Goal: Use online tool/utility: Utilize a website feature to perform a specific function

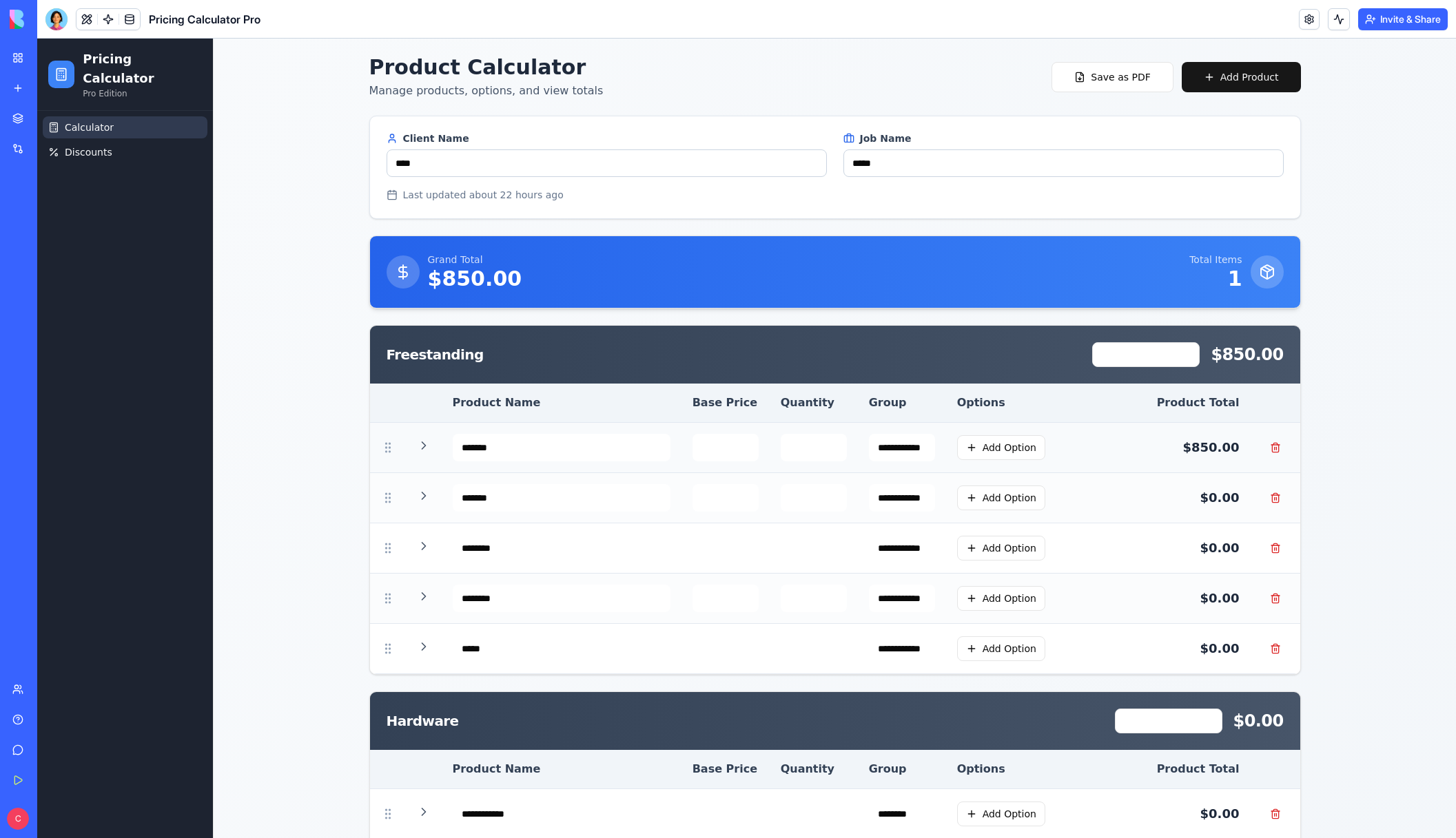
drag, startPoint x: 379, startPoint y: 446, endPoint x: 388, endPoint y: 457, distance: 14.2
click at [388, 457] on td at bounding box center [388, 448] width 36 height 50
click at [418, 445] on icon at bounding box center [423, 446] width 14 height 14
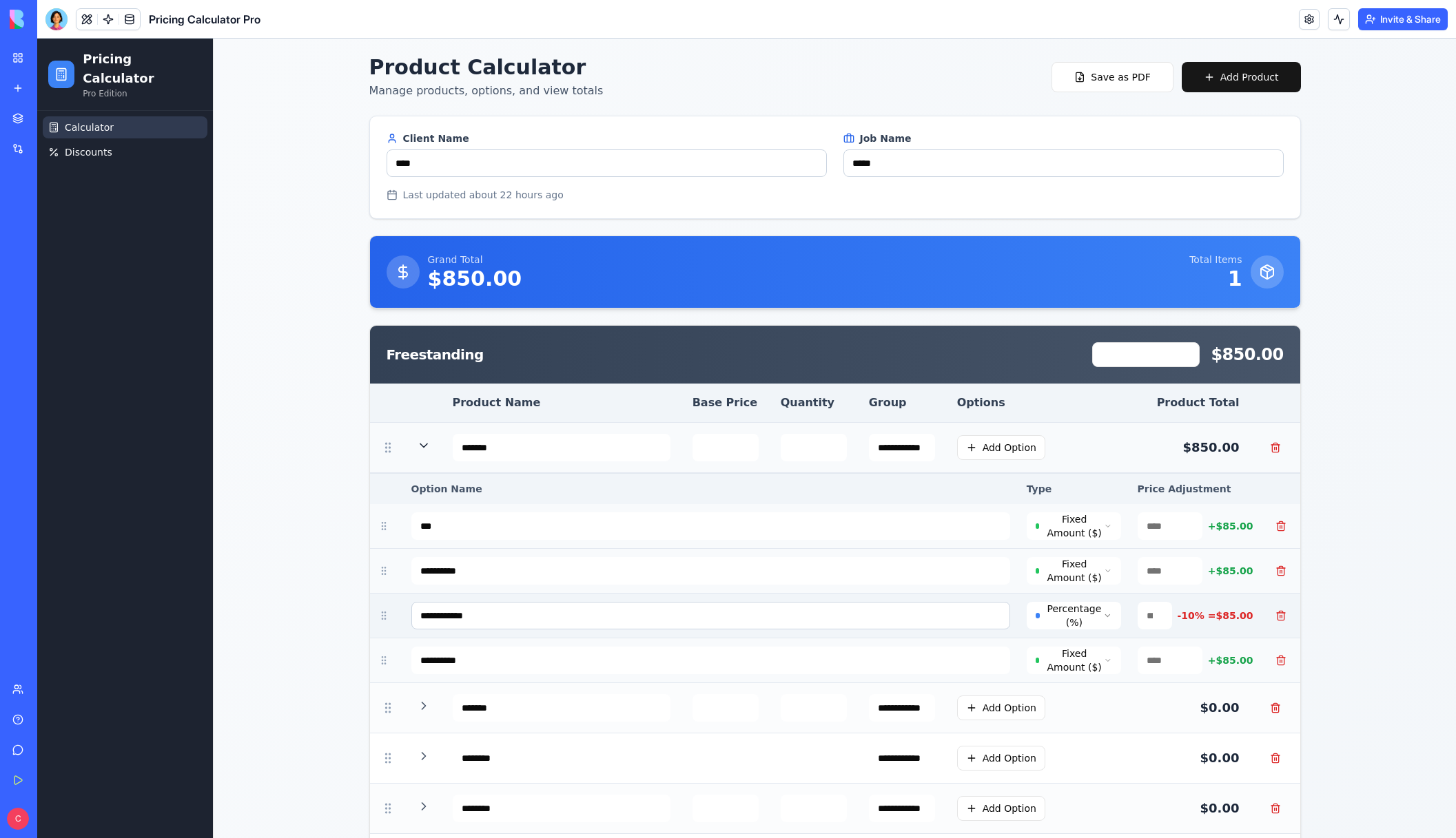
scroll to position [168, 0]
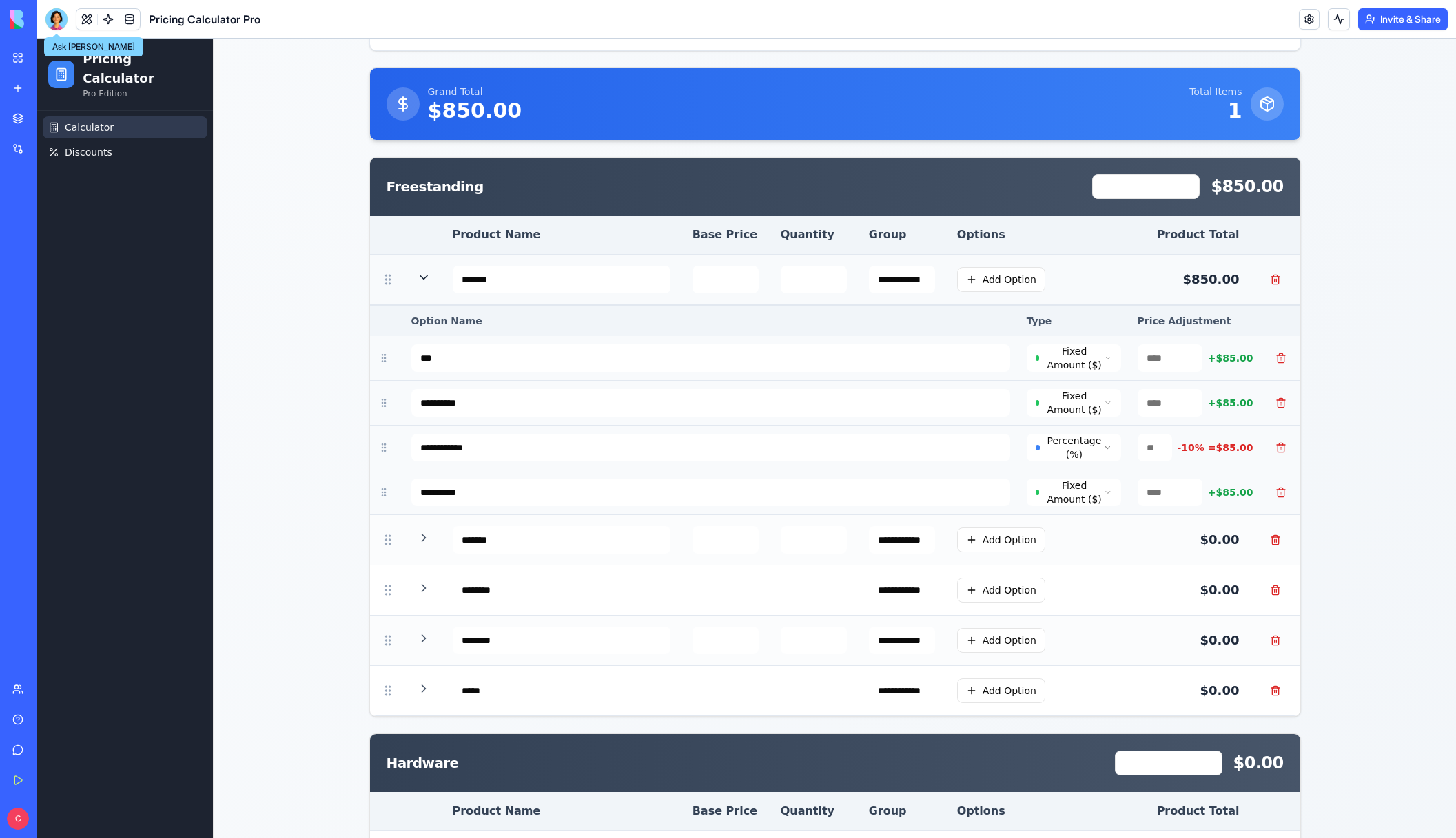
click at [56, 23] on div at bounding box center [57, 19] width 22 height 22
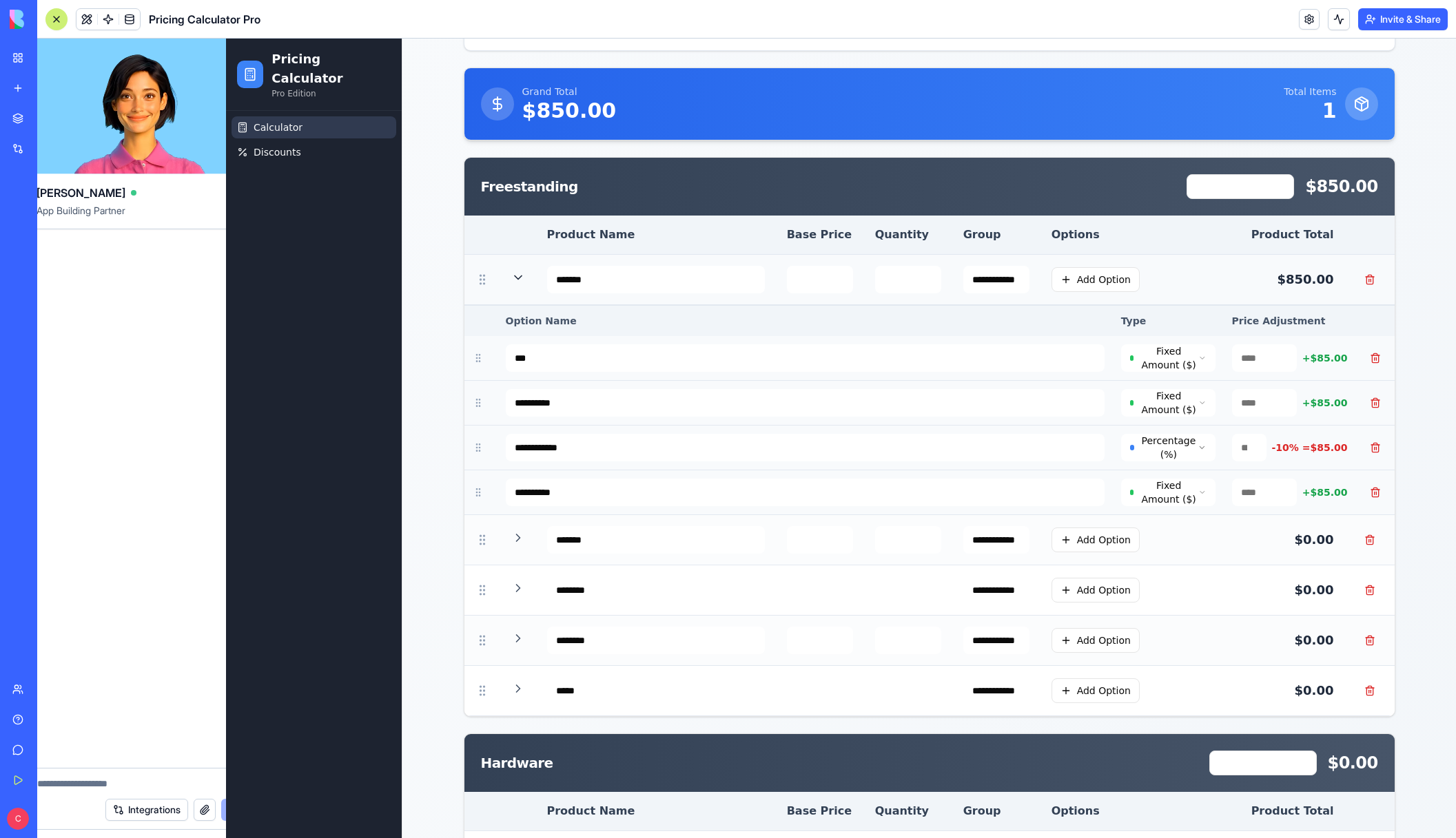
scroll to position [0, 0]
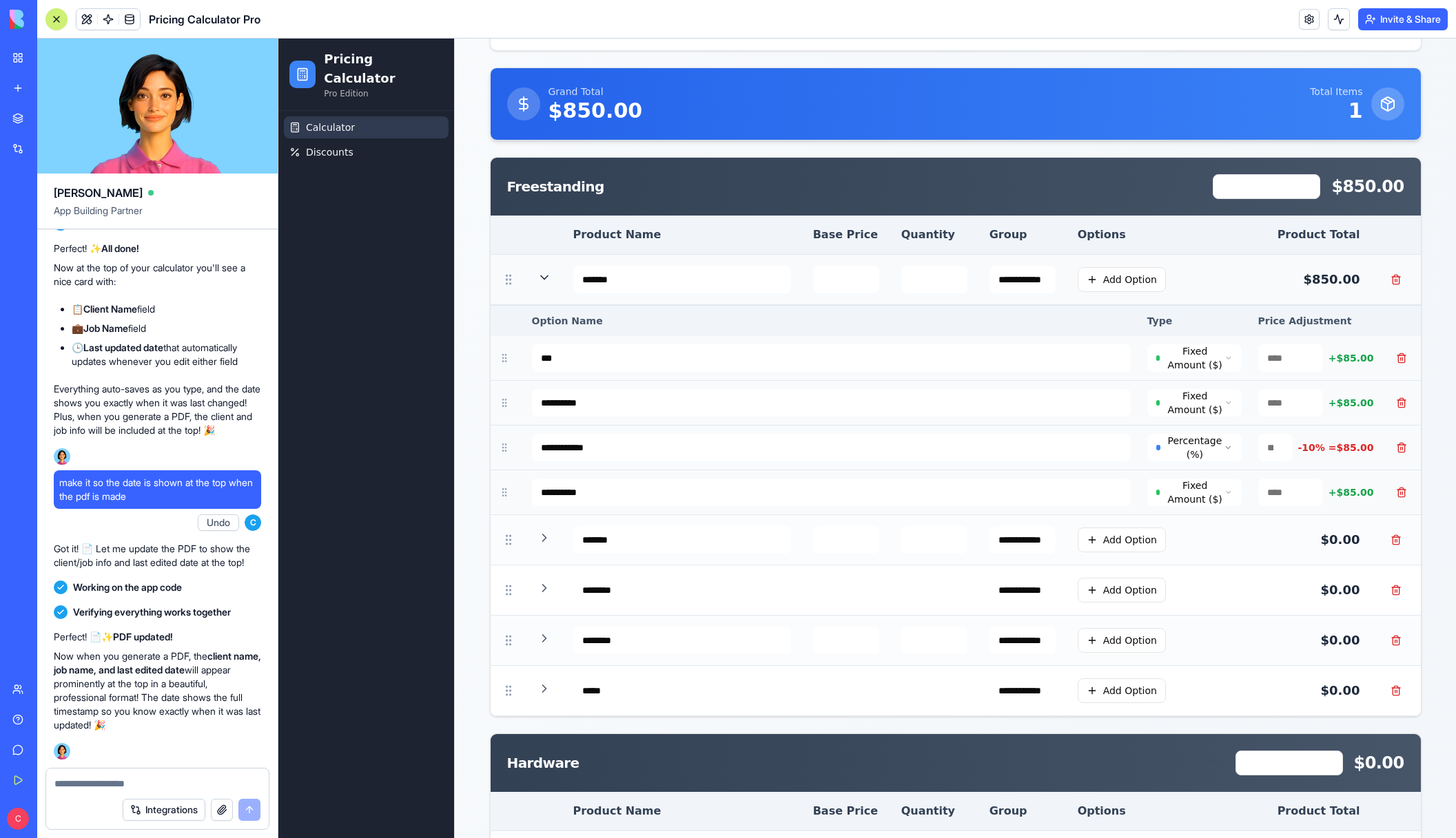
click at [106, 786] on textarea at bounding box center [157, 783] width 206 height 14
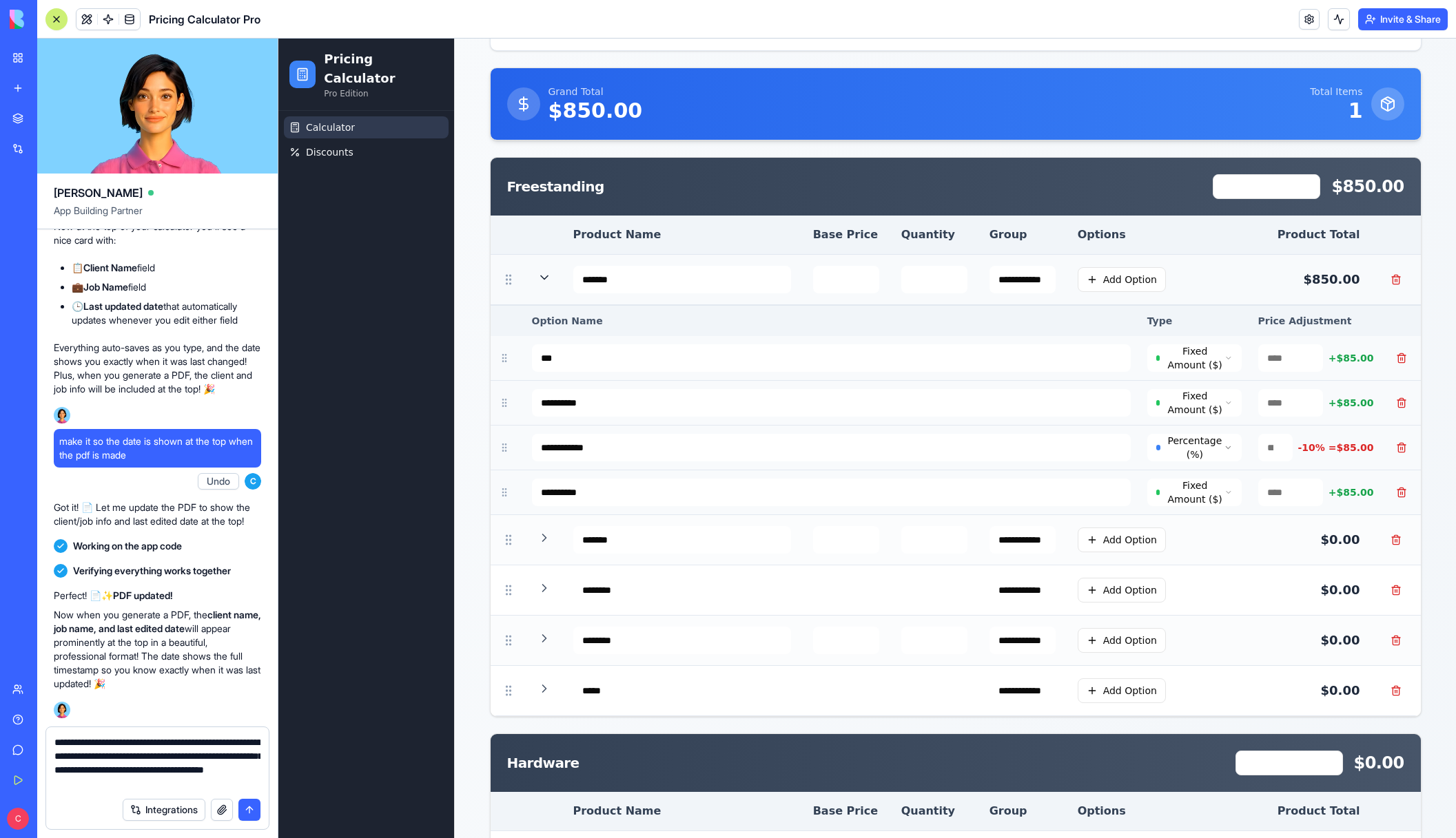
drag, startPoint x: 177, startPoint y: 754, endPoint x: 193, endPoint y: 756, distance: 16.1
click at [193, 756] on textarea "**********" at bounding box center [157, 763] width 206 height 55
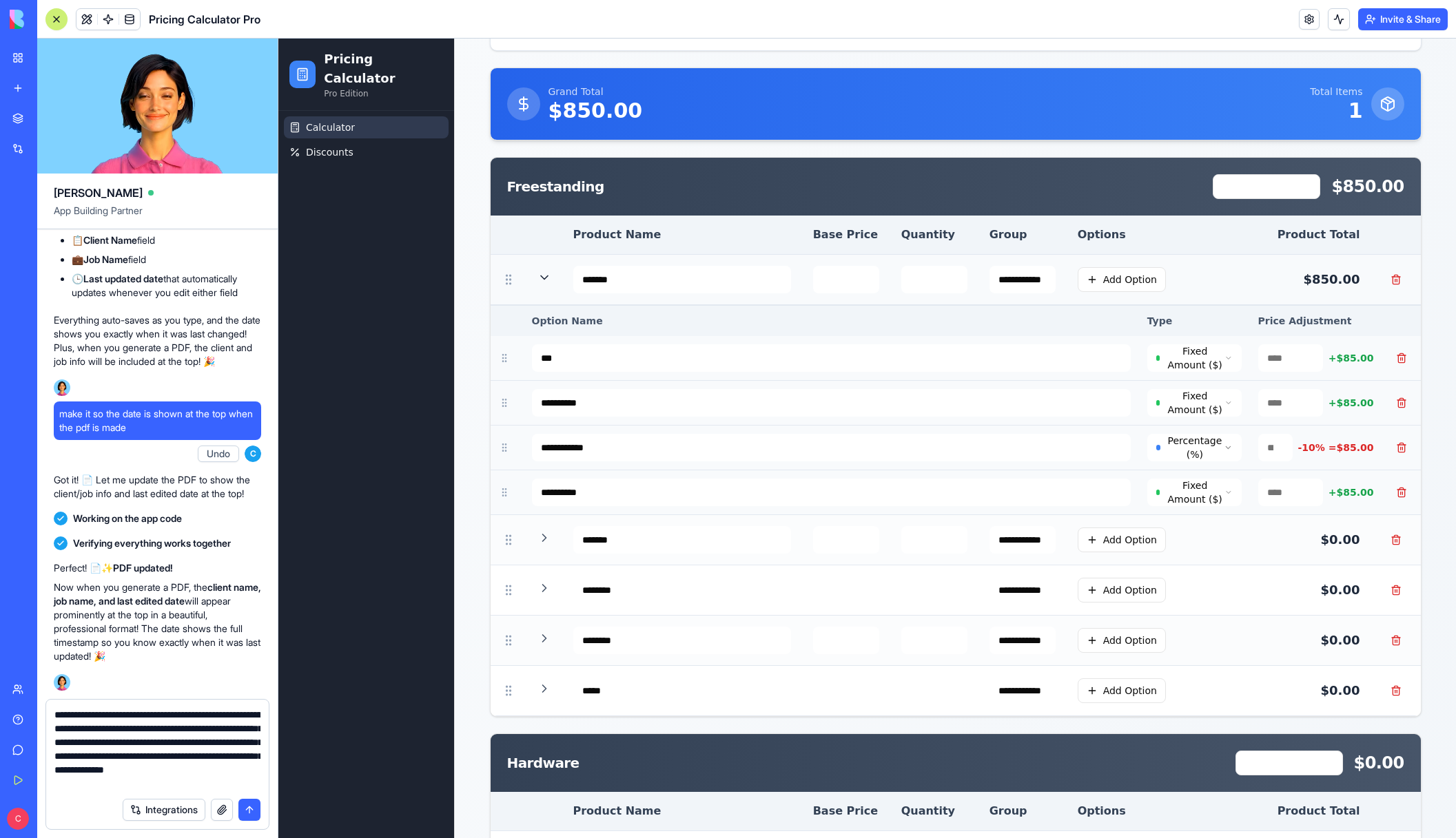
type textarea "**********"
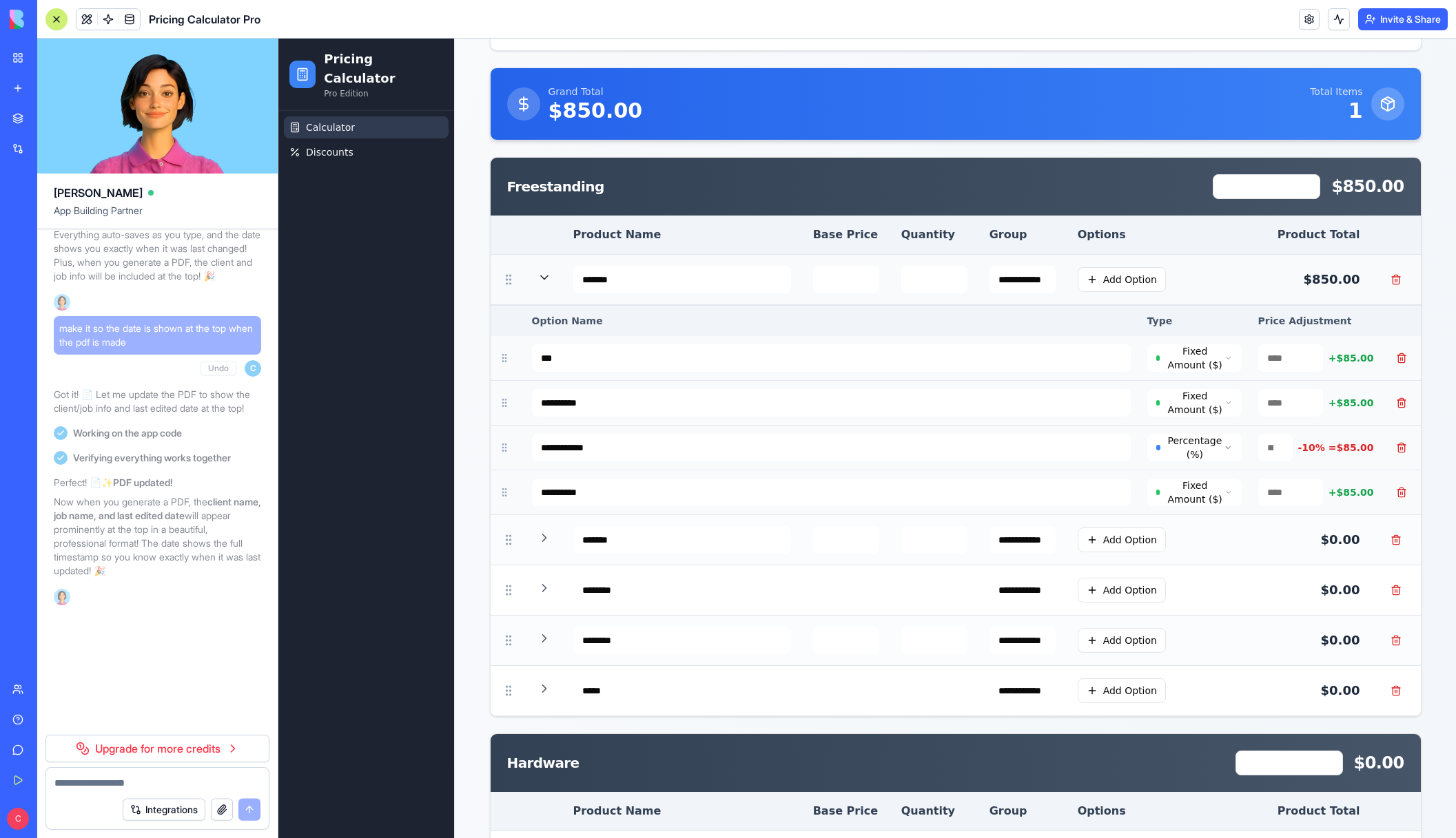
scroll to position [6794, 0]
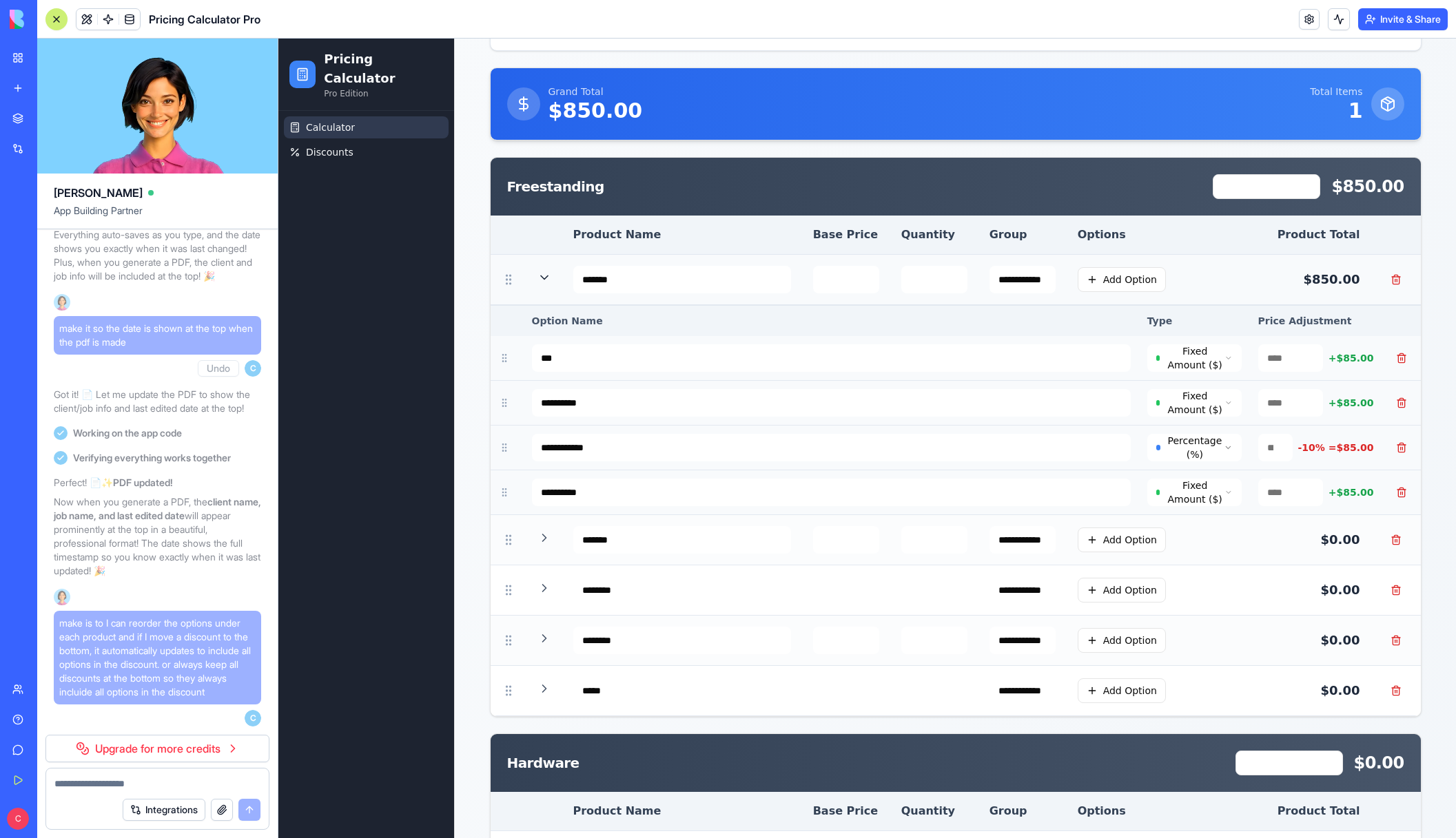
click at [193, 641] on span "make is to I can reorder the options under each product and if I move a discoun…" at bounding box center [158, 657] width 197 height 82
drag, startPoint x: 109, startPoint y: 688, endPoint x: 55, endPoint y: 612, distance: 93.2
click at [55, 612] on div "make is to I can reorder the options under each product and if I move a discoun…" at bounding box center [157, 657] width 208 height 93
click at [336, 714] on div "Calculator Discounts" at bounding box center [366, 474] width 176 height 727
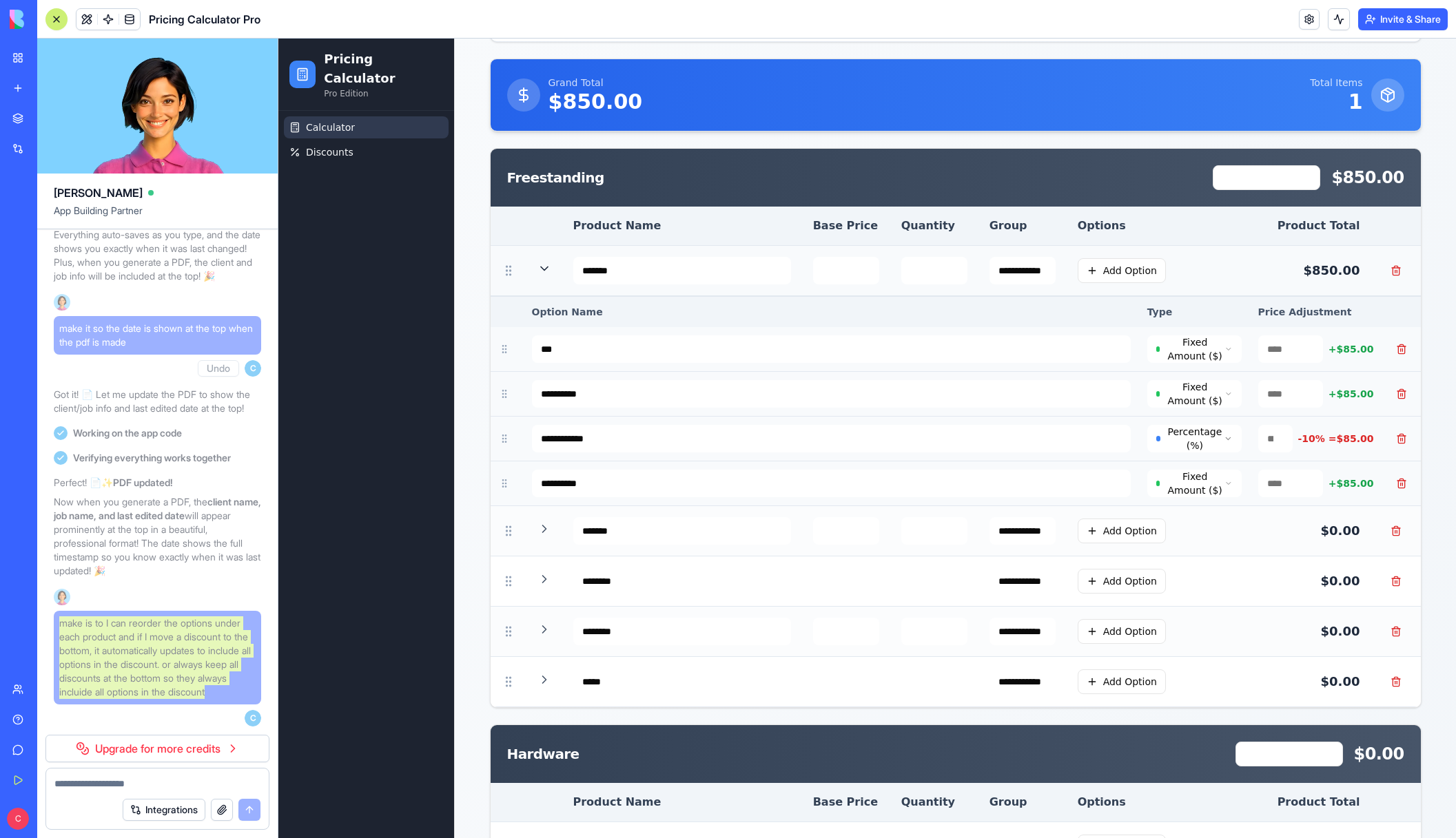
click at [351, 695] on div "Calculator Discounts" at bounding box center [366, 474] width 176 height 727
click at [113, 686] on span "make is to I can reorder the options under each product and if I move a discoun…" at bounding box center [158, 657] width 197 height 82
drag, startPoint x: 103, startPoint y: 693, endPoint x: 57, endPoint y: 606, distance: 98.4
click at [57, 611] on div "make is to I can reorder the options under each product and if I move a discoun…" at bounding box center [157, 657] width 208 height 93
copy span "make is to I can reorder the options under each product and if I move a discoun…"
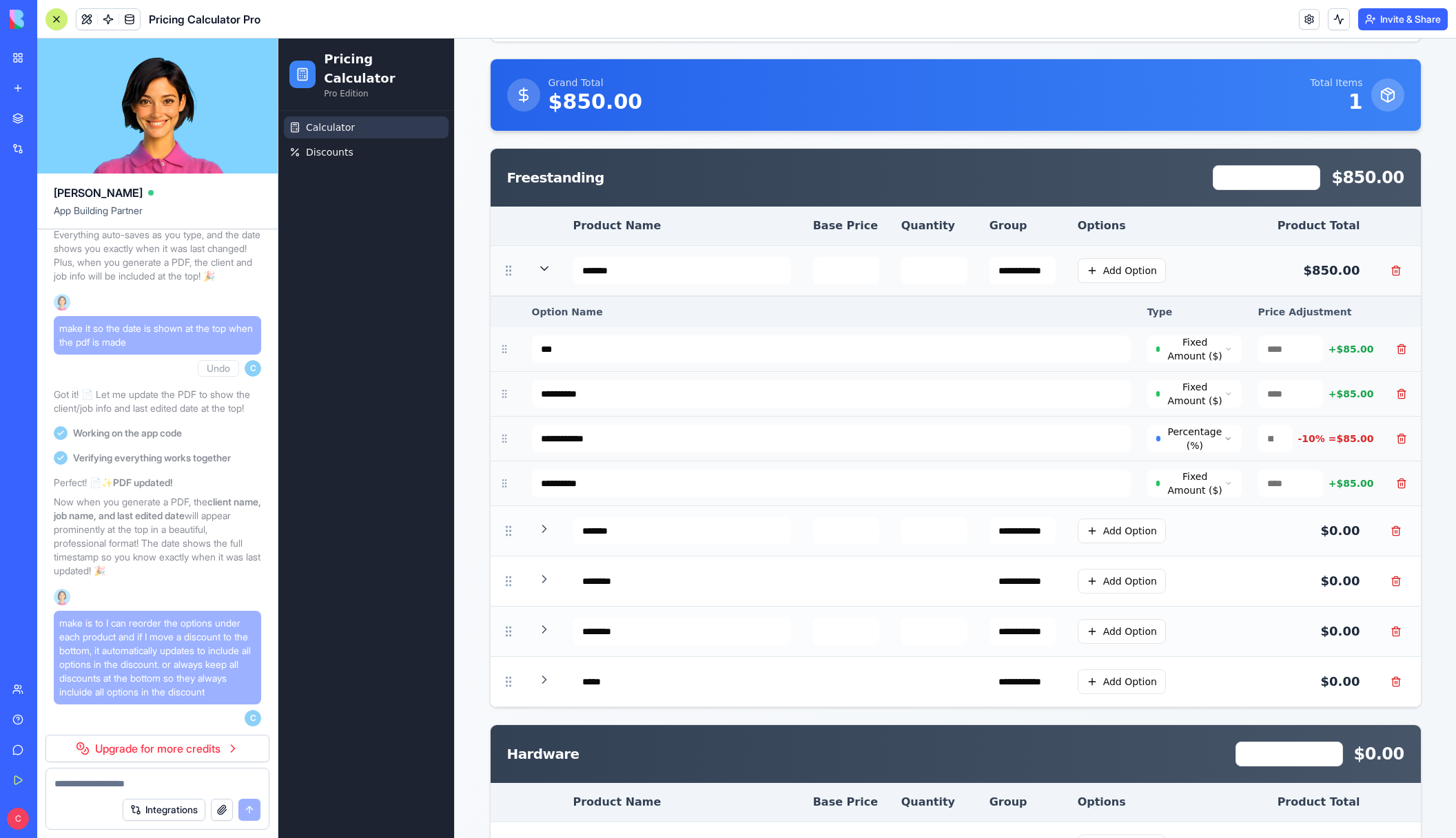
click at [87, 783] on textarea at bounding box center [157, 783] width 206 height 14
paste textarea "**********"
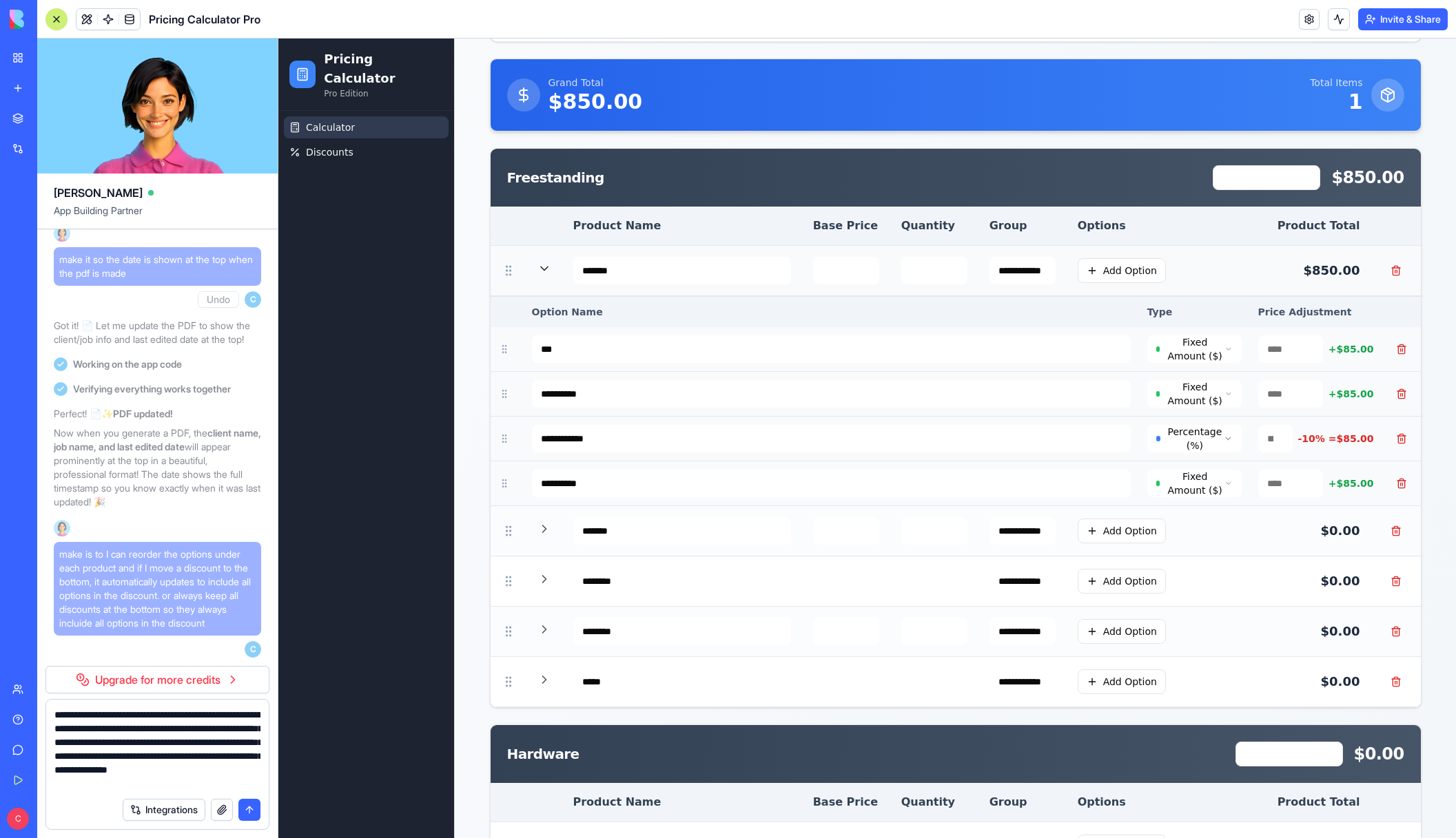
type textarea "**********"
click at [340, 700] on div "Calculator Discounts" at bounding box center [366, 474] width 176 height 727
